Goal: Submit feedback/report problem: Submit feedback/report problem

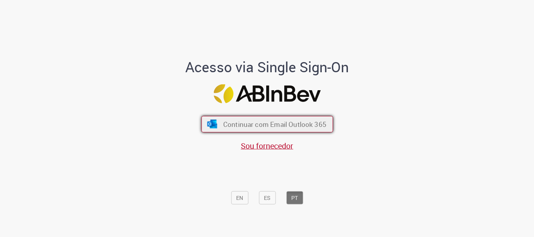
click at [291, 129] on span "Continuar com Email Outlook 365" at bounding box center [274, 124] width 103 height 9
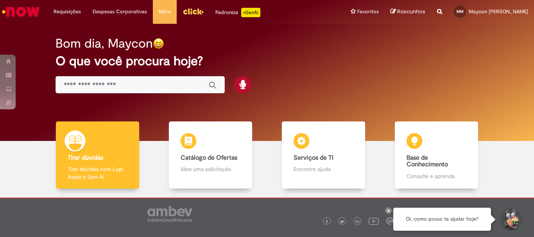
click at [191, 15] on body "Pular para o conteúdo da página Requisições Exibir Todas as Solicitações Requis…" at bounding box center [267, 118] width 534 height 237
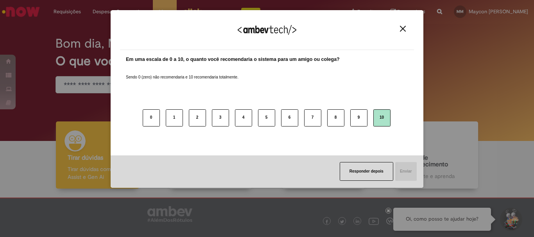
click at [384, 114] on button "10" at bounding box center [381, 117] width 17 height 17
click at [407, 169] on button "Enviar" at bounding box center [405, 171] width 22 height 19
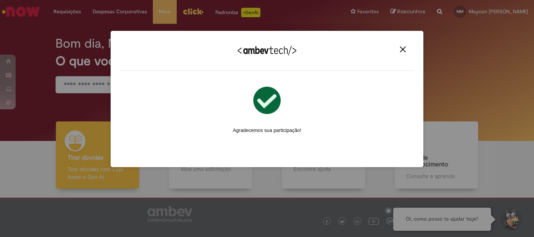
click at [402, 45] on div "Agradecemos seu feedback!" at bounding box center [267, 55] width 294 height 30
click at [402, 49] on img "Close" at bounding box center [403, 49] width 6 height 6
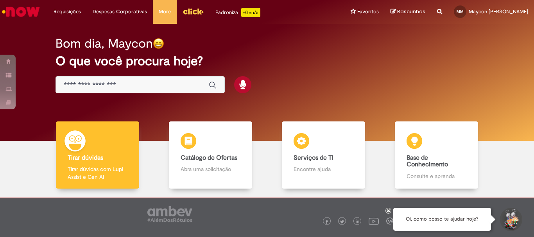
click at [192, 7] on img "Menu Cabeçalho" at bounding box center [192, 11] width 21 height 12
